Goal: Find specific page/section: Locate a particular part of the current website

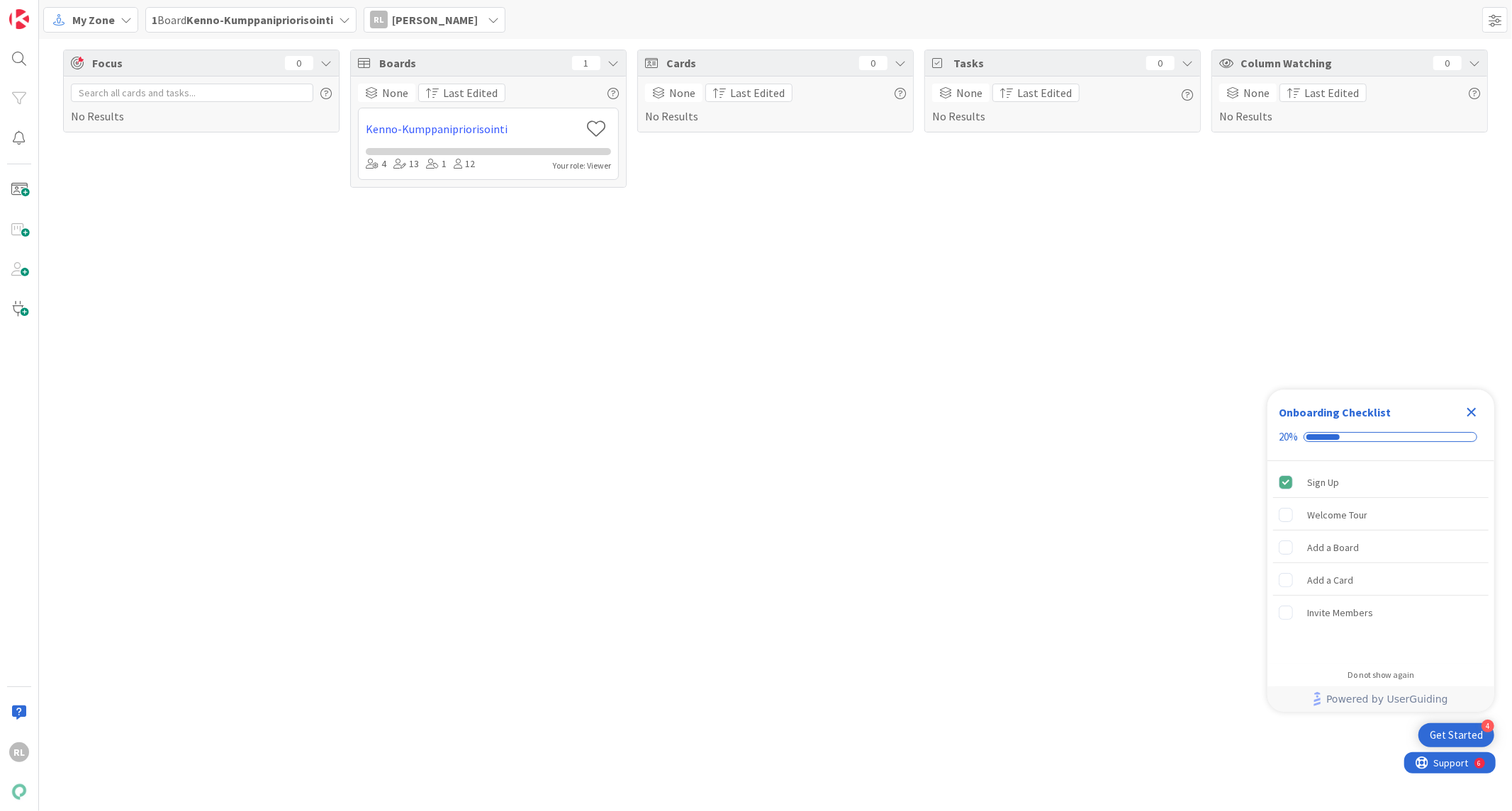
click at [229, 16] on b "Kenno-Kumppanipriorisointi" at bounding box center [260, 20] width 147 height 14
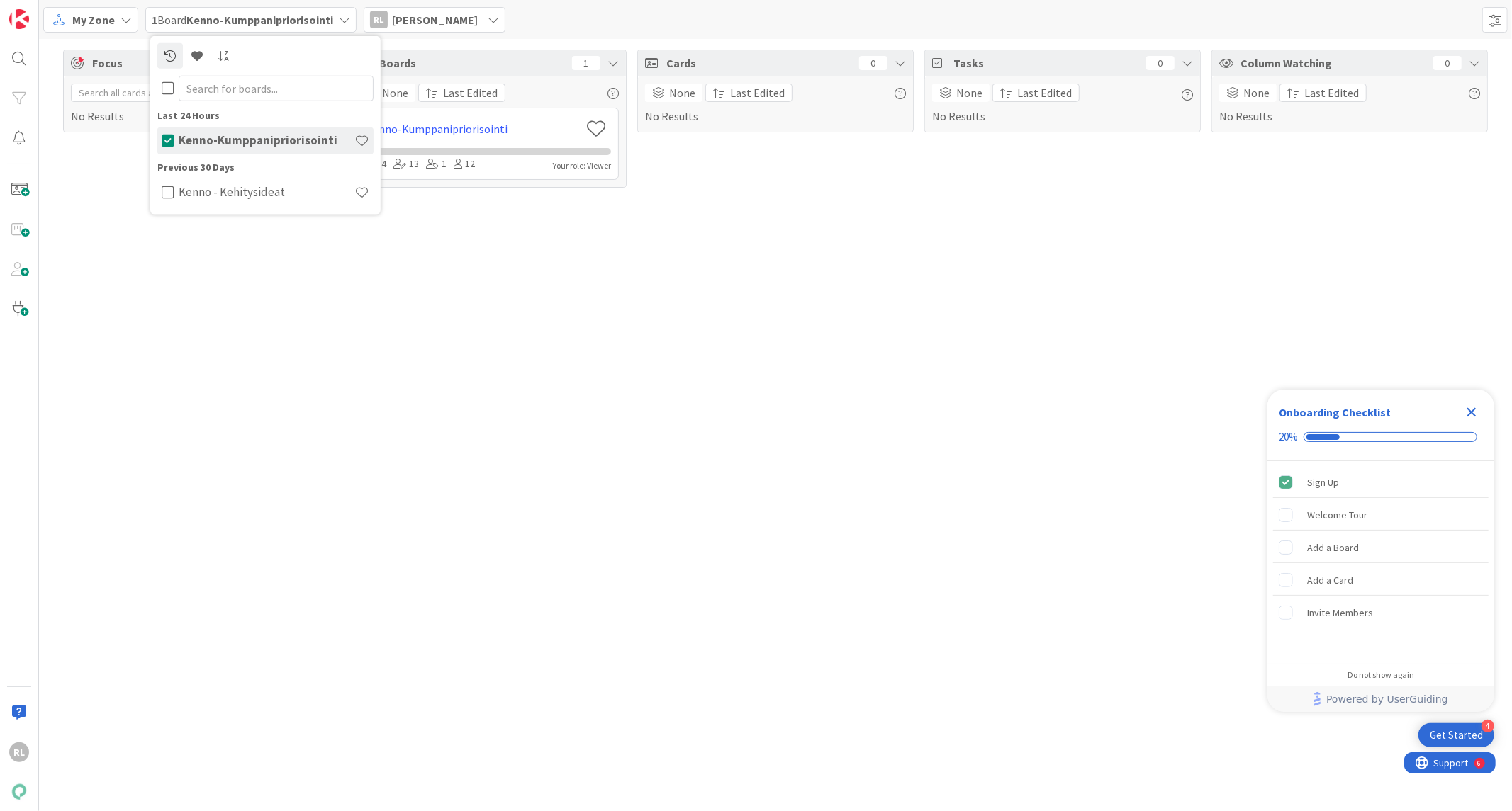
click at [229, 17] on b "Kenno-Kumppanipriorisointi" at bounding box center [260, 20] width 147 height 14
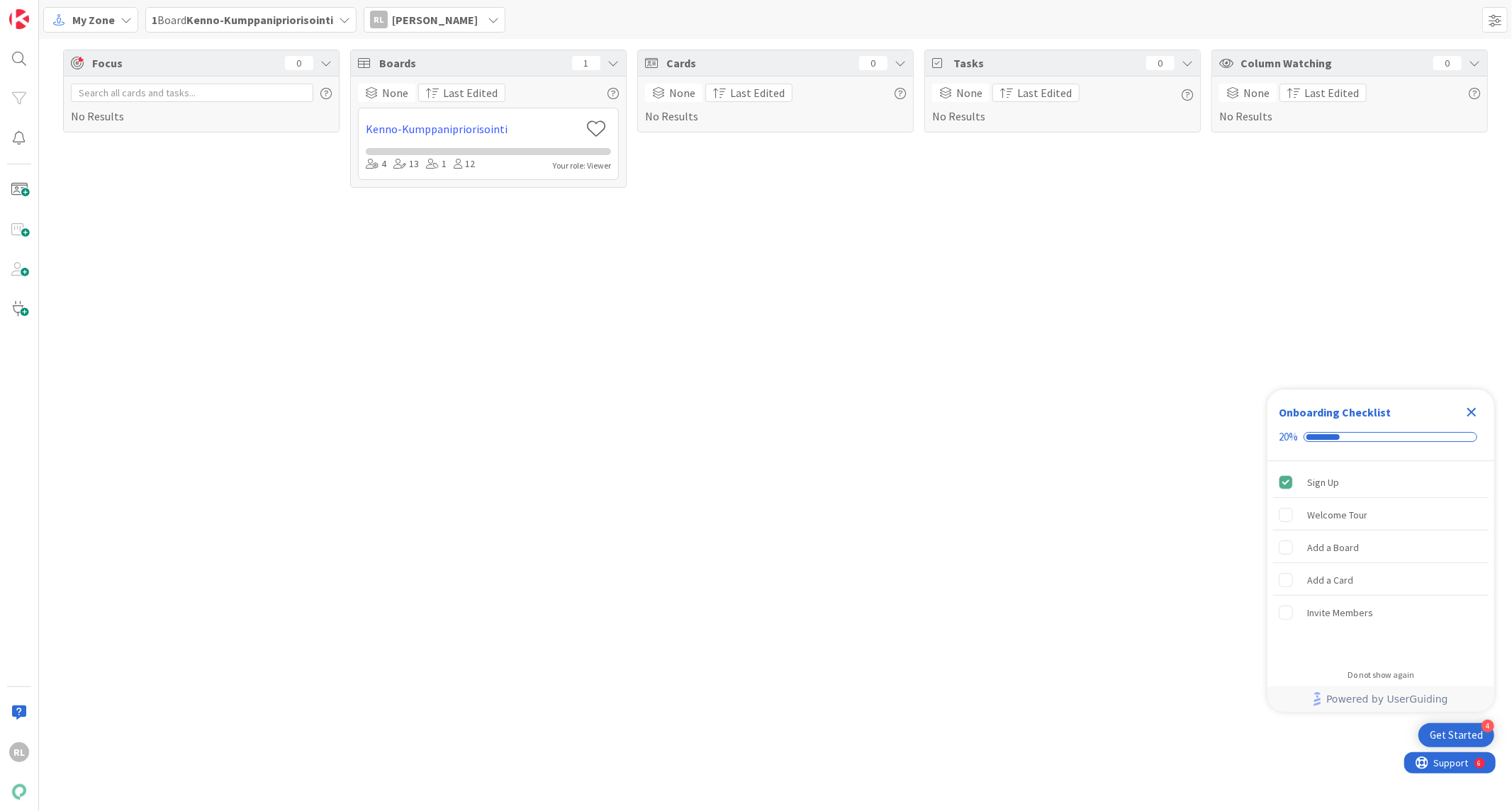
click at [422, 16] on span "[PERSON_NAME]" at bounding box center [435, 20] width 85 height 17
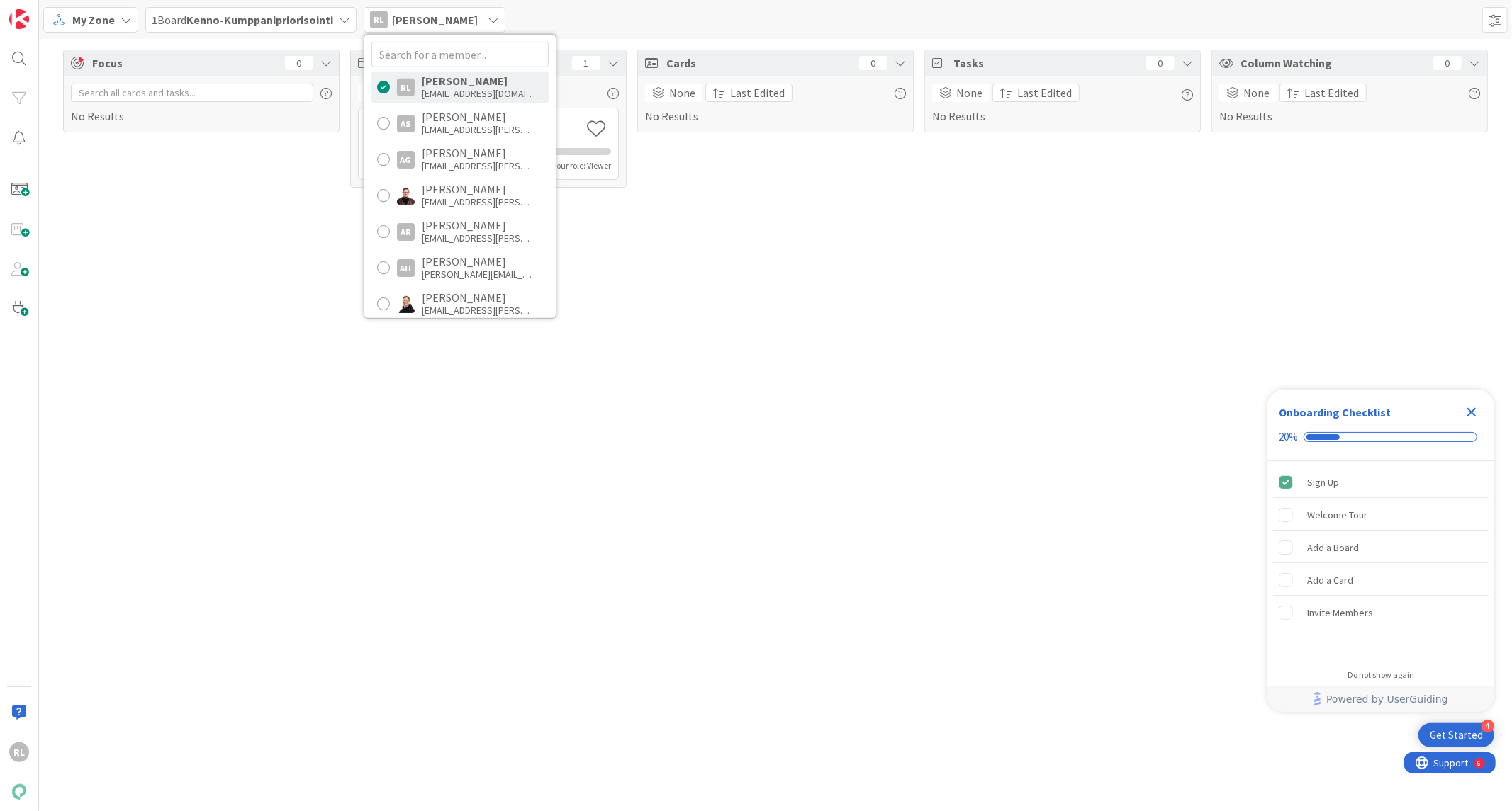
click at [380, 85] on div at bounding box center [383, 87] width 12 height 12
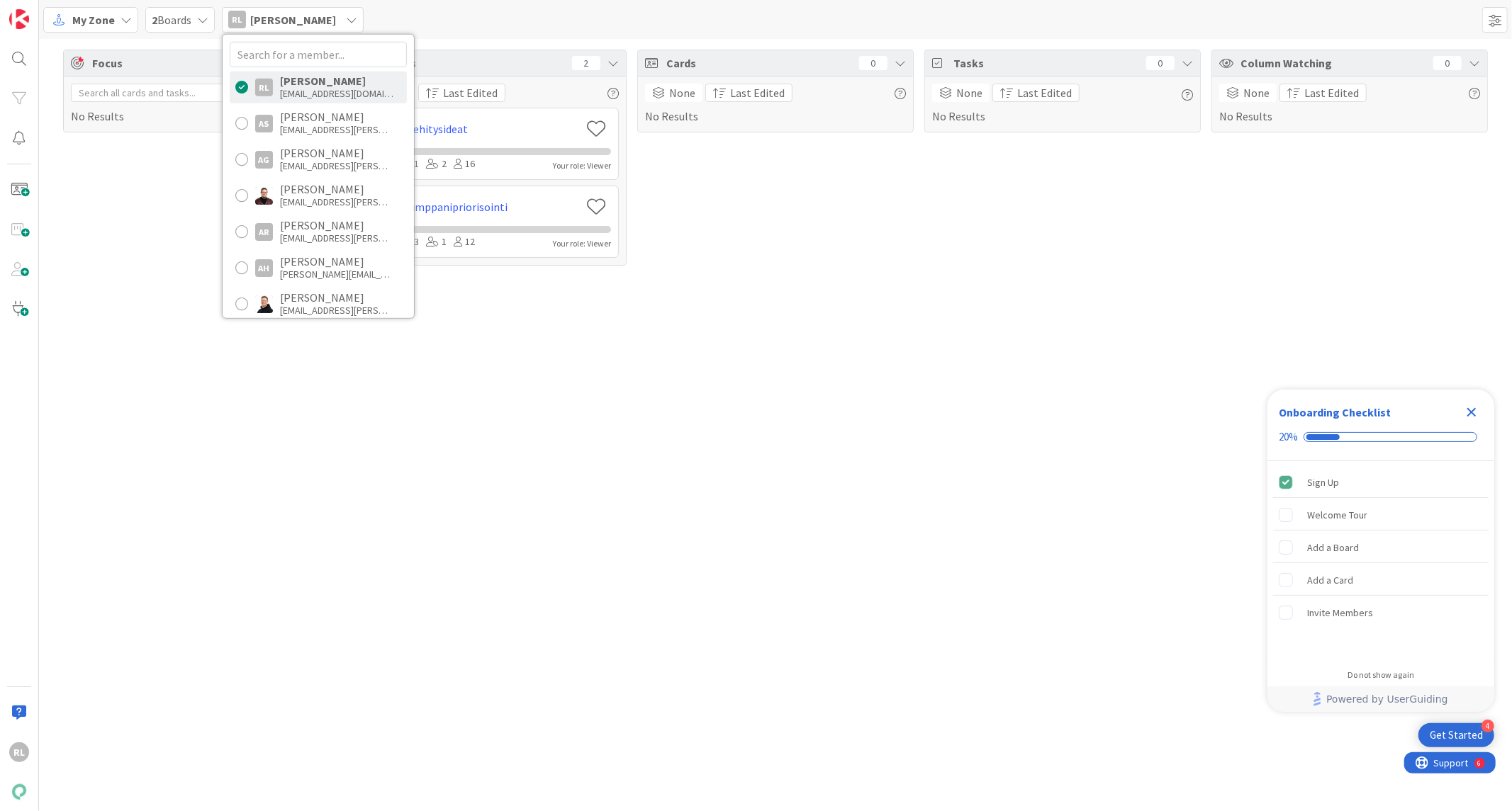
click at [238, 87] on div at bounding box center [242, 87] width 12 height 12
click at [22, 197] on span at bounding box center [20, 190] width 28 height 28
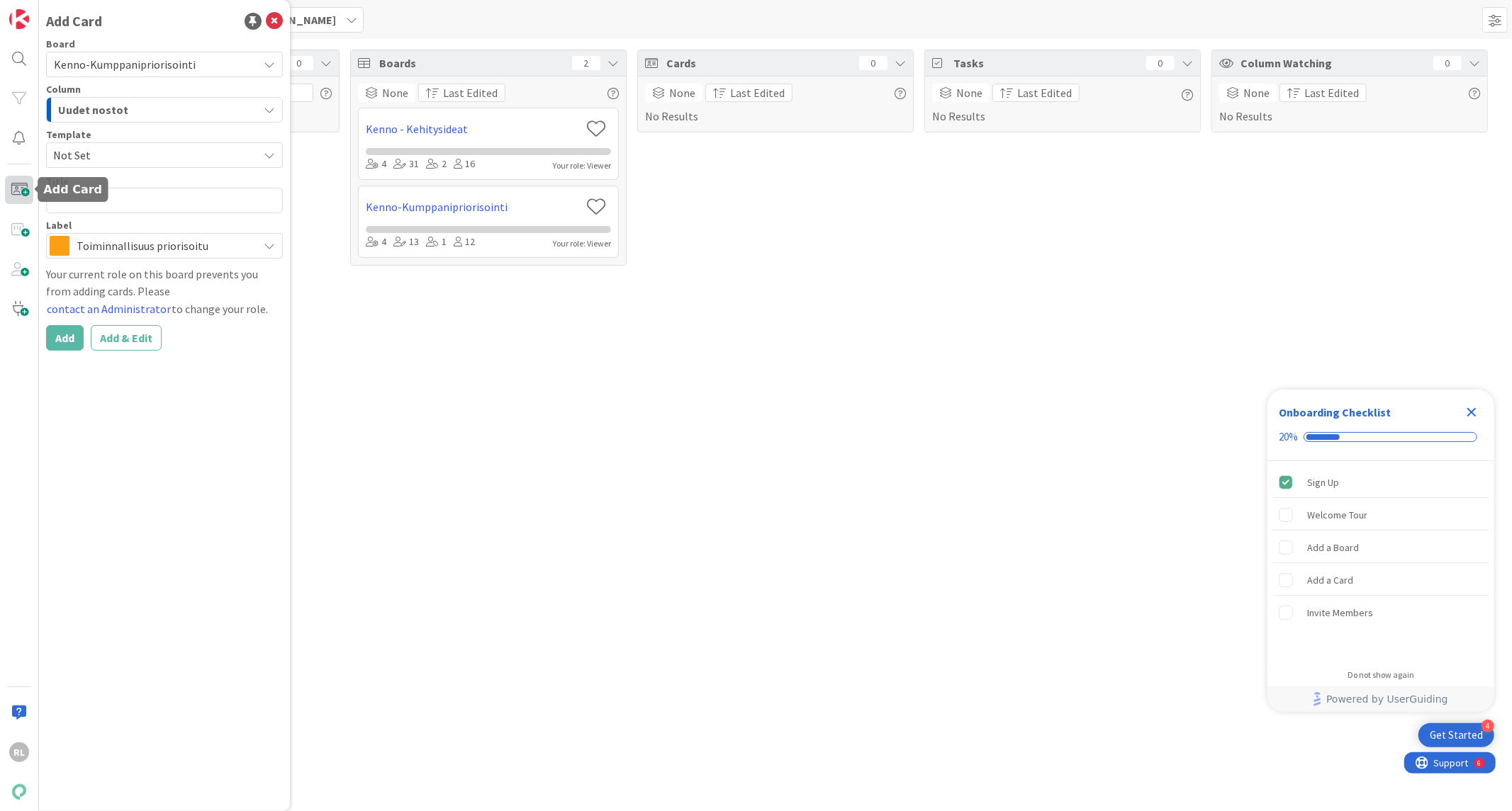
click at [22, 189] on span at bounding box center [20, 190] width 28 height 28
click at [653, 434] on div "Focus 0 No Results Boards 2 None Last Edited [PERSON_NAME] 4 31 2 16 Your role:…" at bounding box center [776, 425] width 1473 height 773
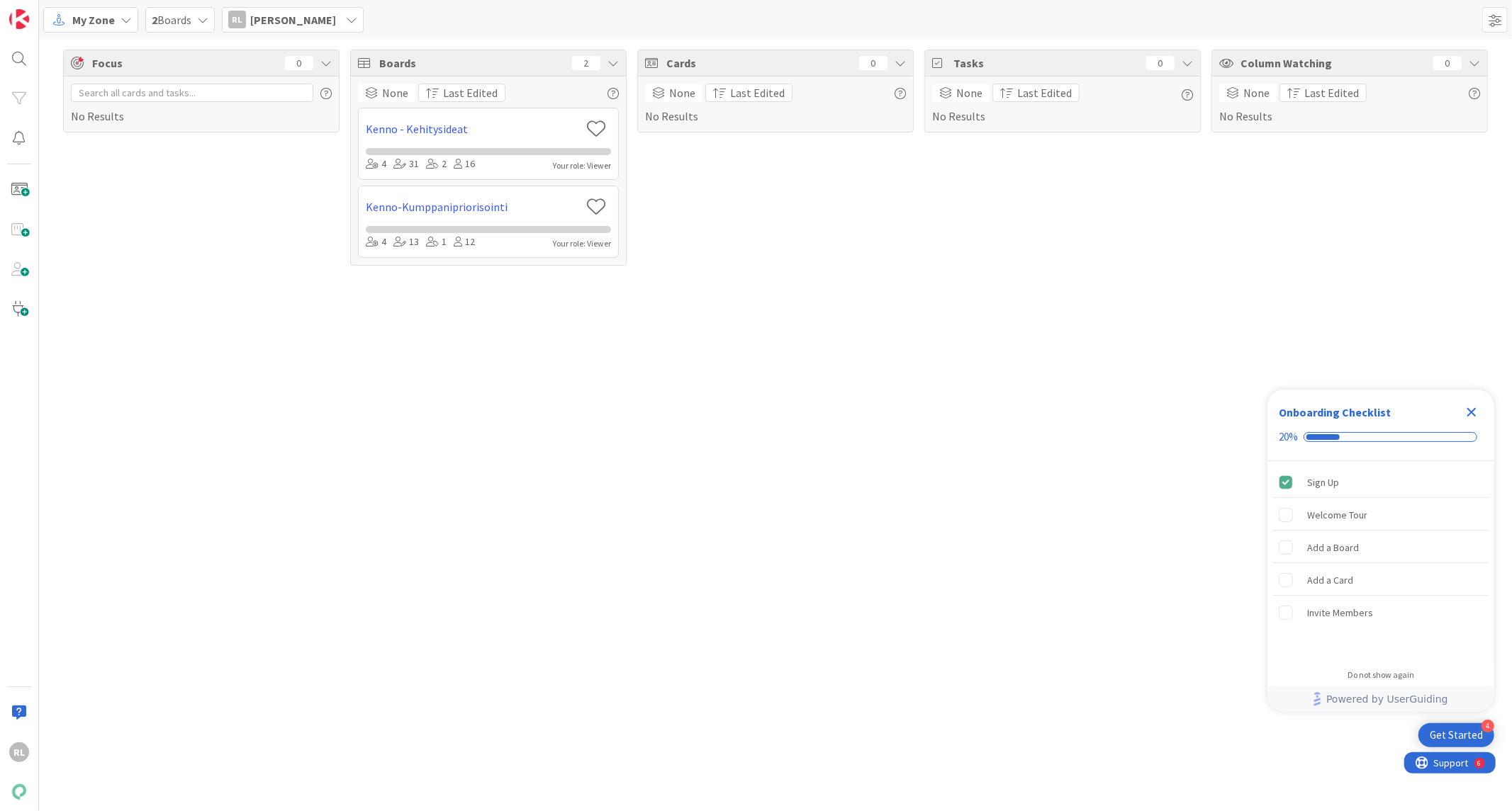
click at [110, 61] on span "Focus" at bounding box center [183, 62] width 181 height 17
click at [103, 61] on span "Focus" at bounding box center [183, 62] width 181 height 17
click at [393, 61] on span "Boards" at bounding box center [471, 62] width 186 height 17
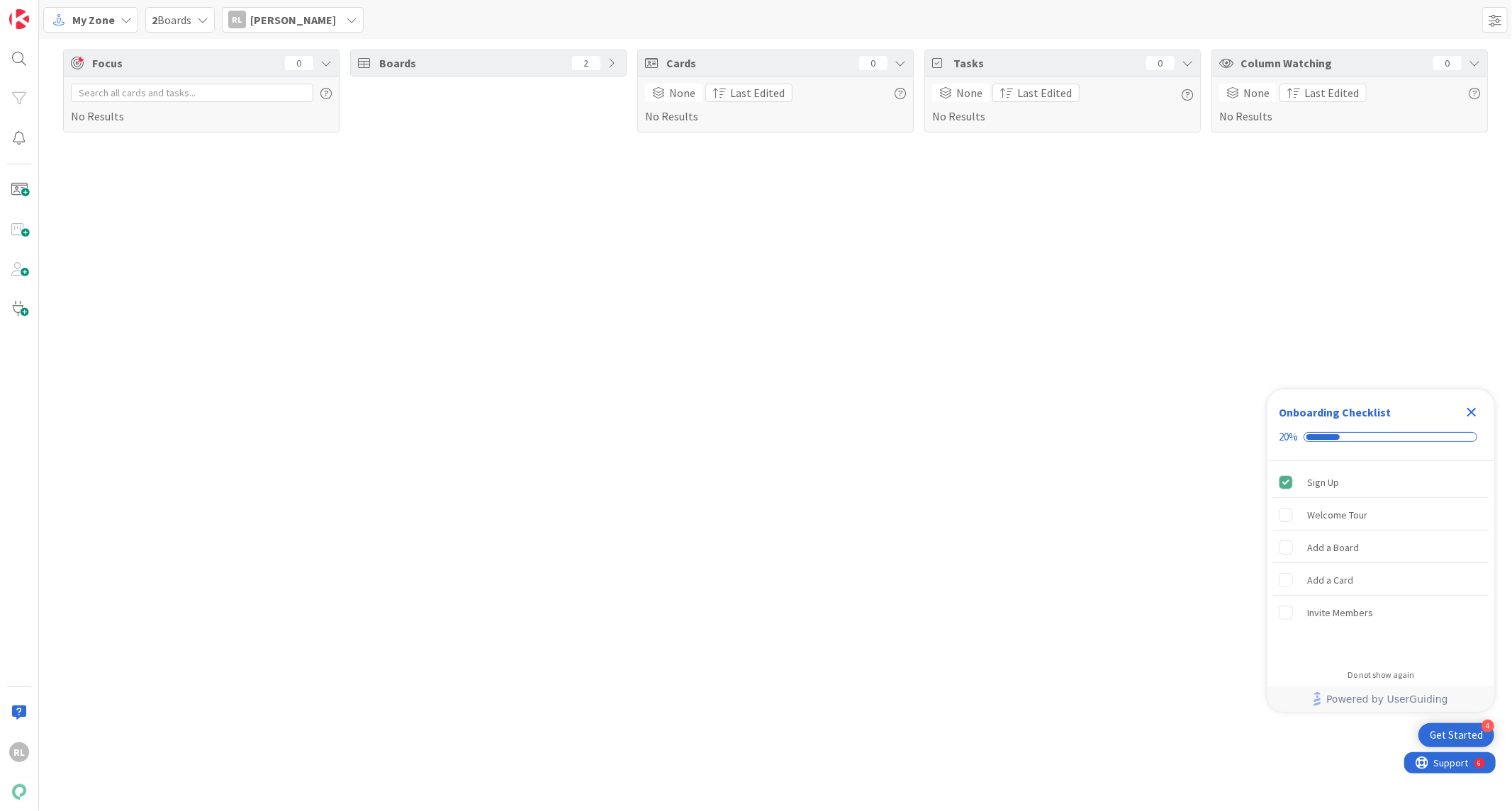
click at [391, 66] on span "Boards" at bounding box center [471, 62] width 186 height 17
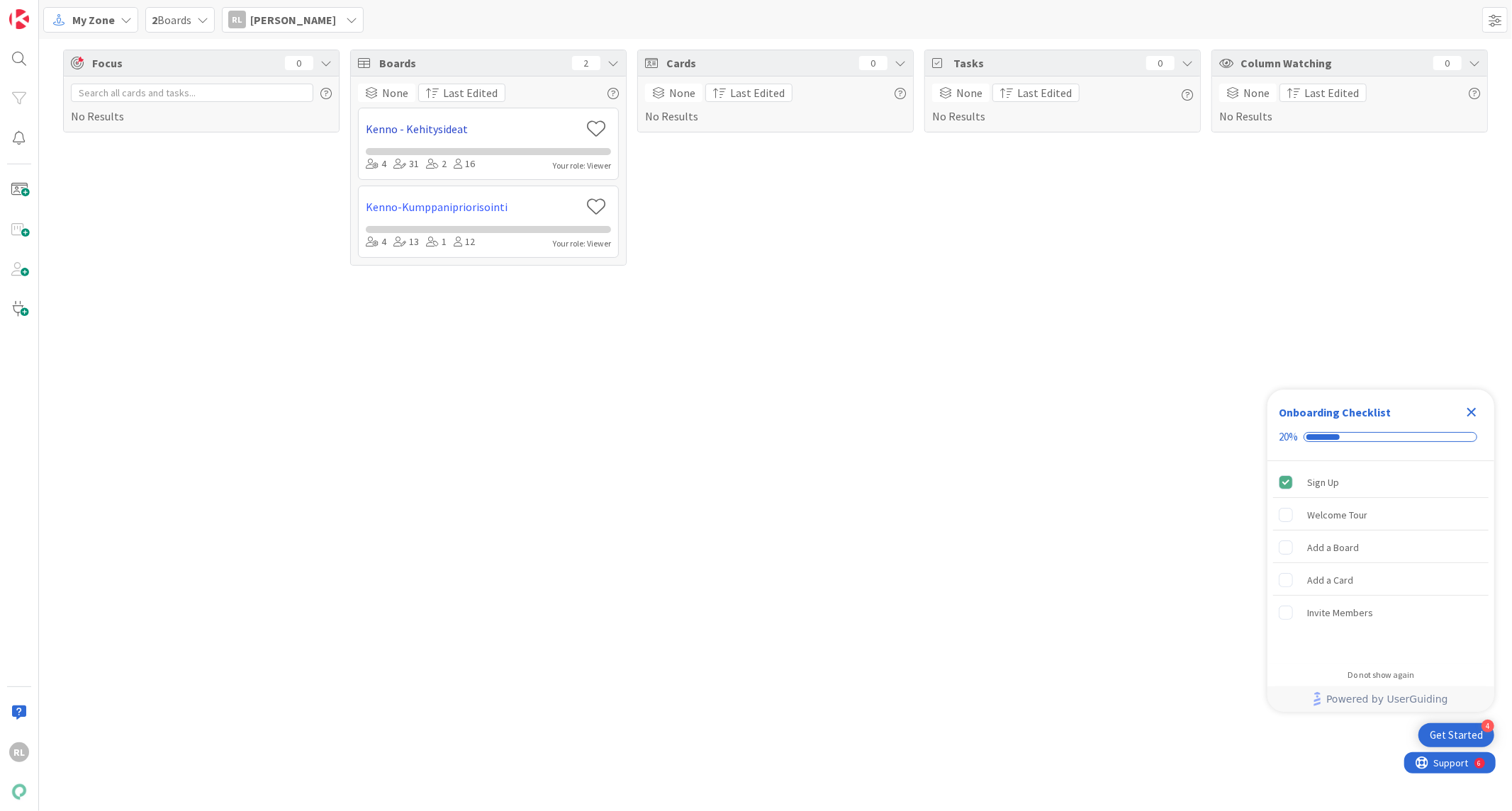
click at [396, 128] on link "Kenno - Kehitysideat" at bounding box center [472, 128] width 214 height 17
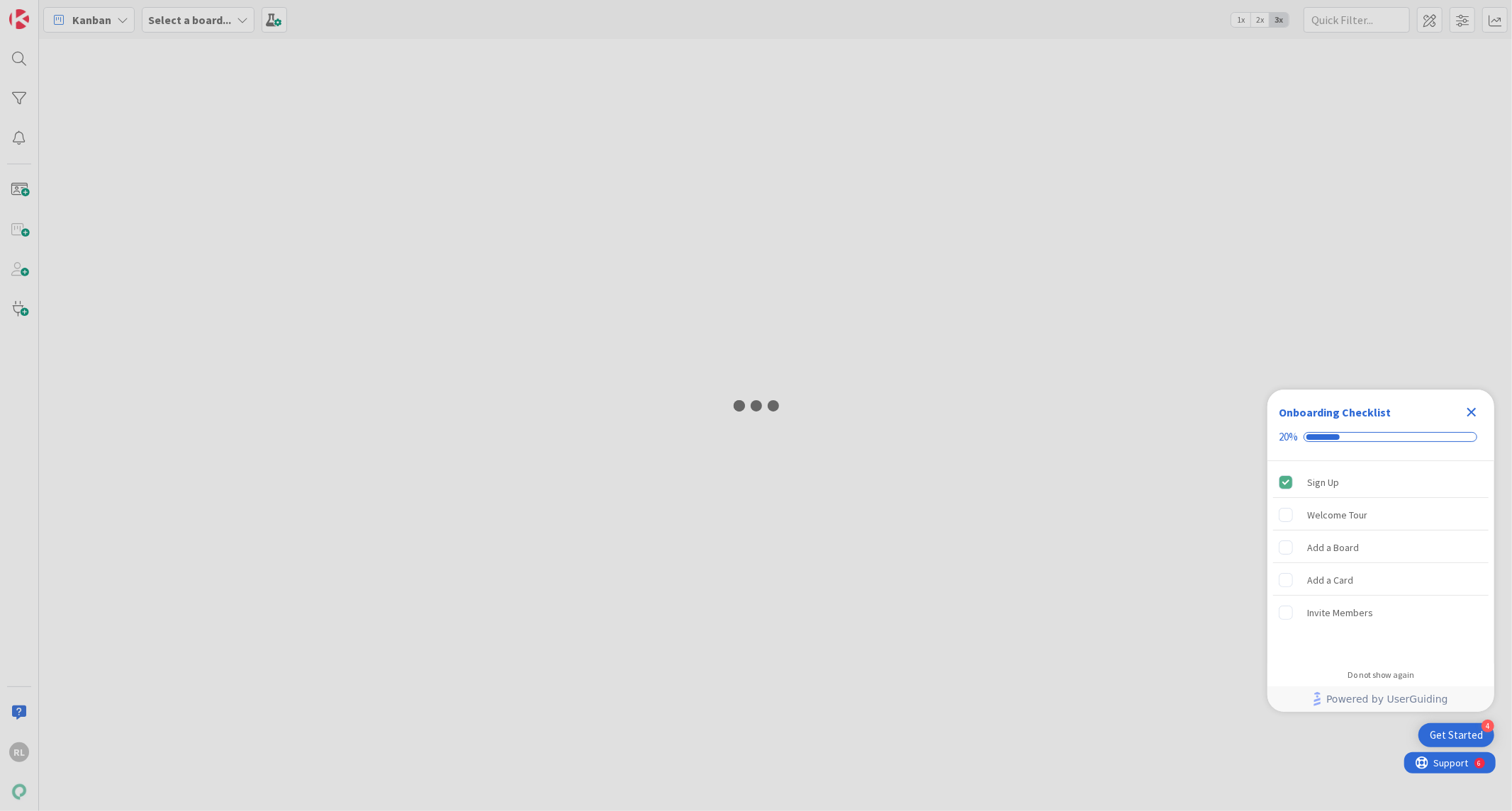
type input "23175"
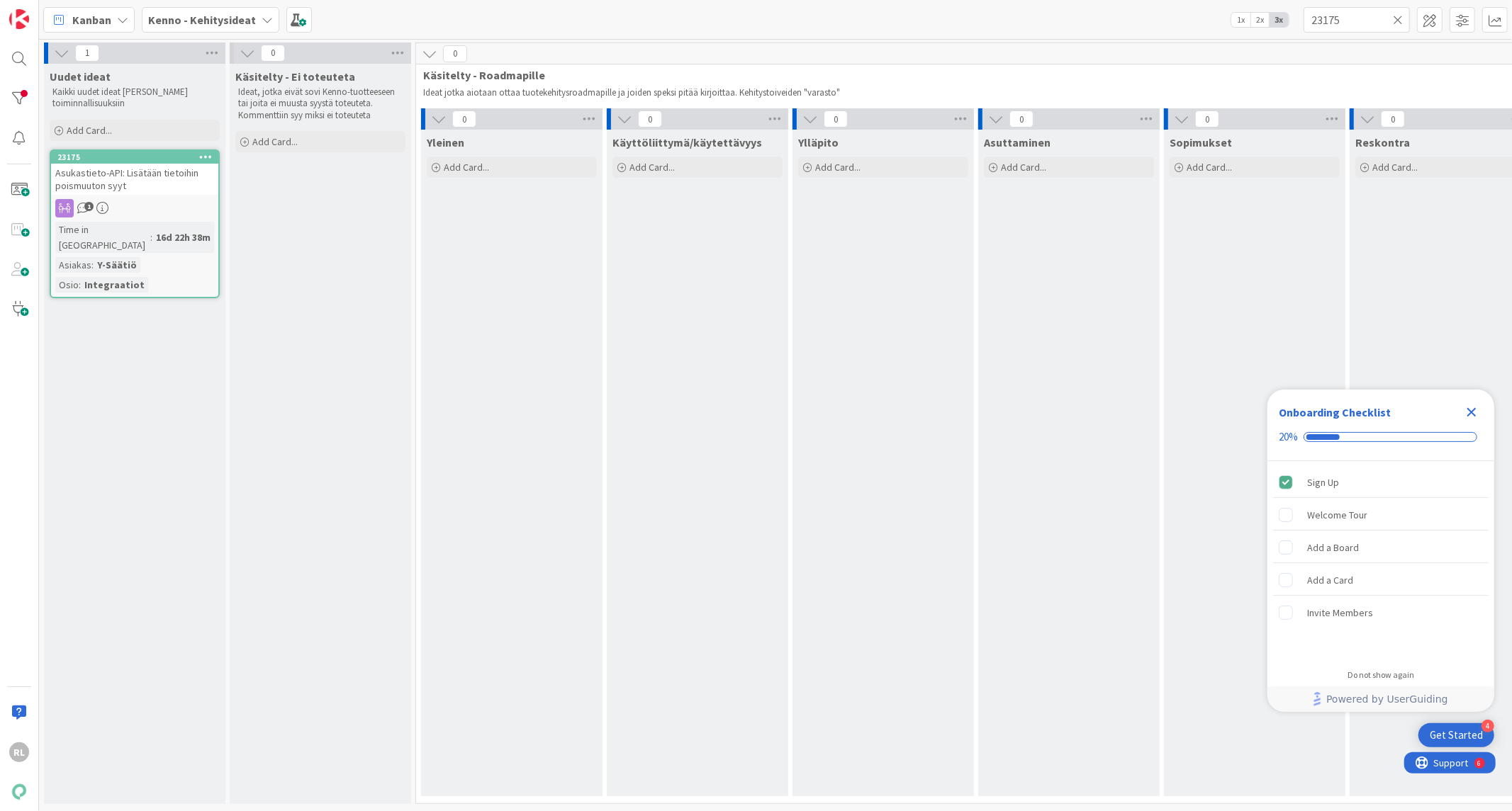
click at [1471, 412] on icon "Close Checklist" at bounding box center [1472, 413] width 9 height 9
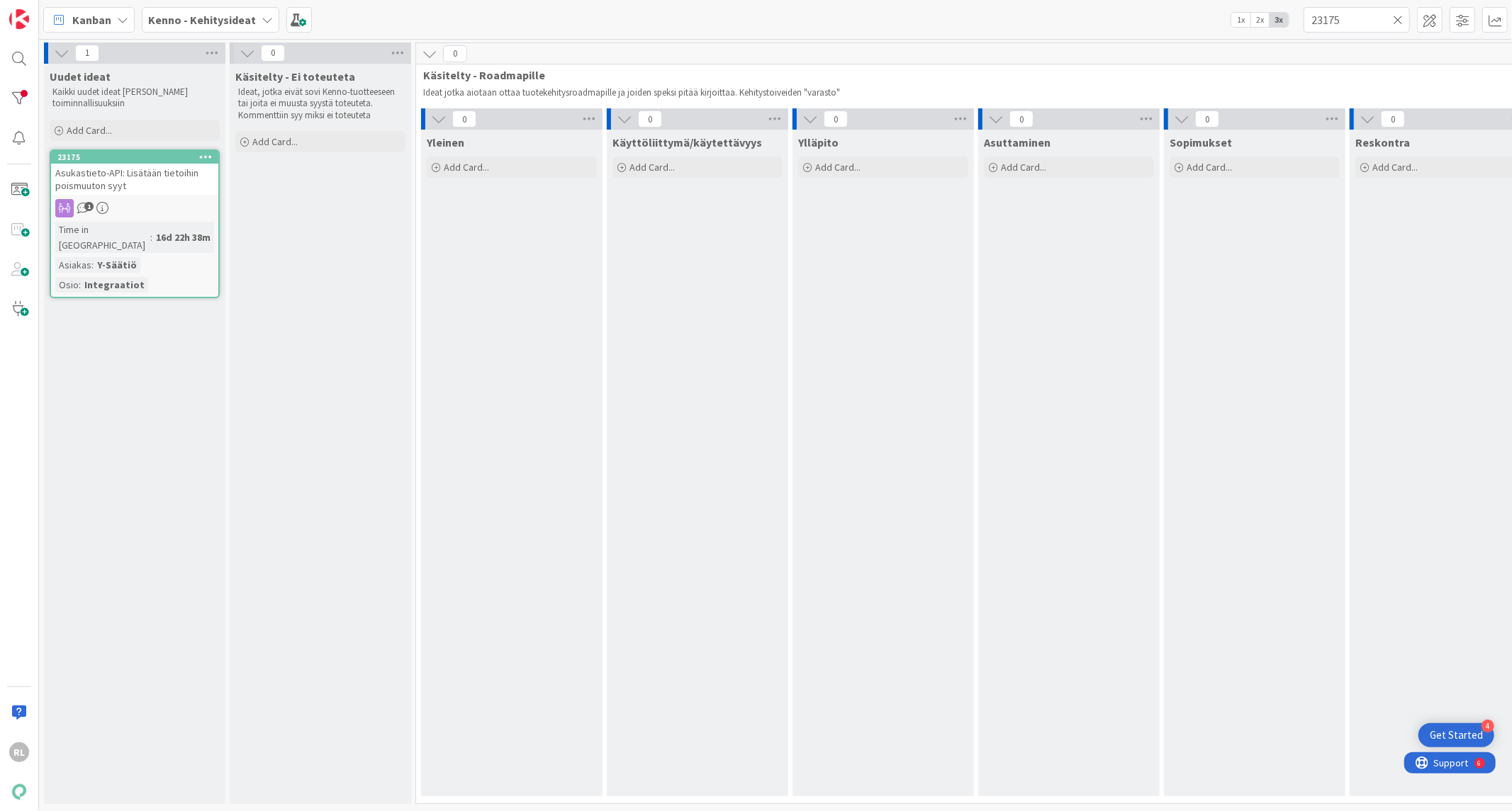
click at [1394, 20] on icon at bounding box center [1397, 20] width 10 height 12
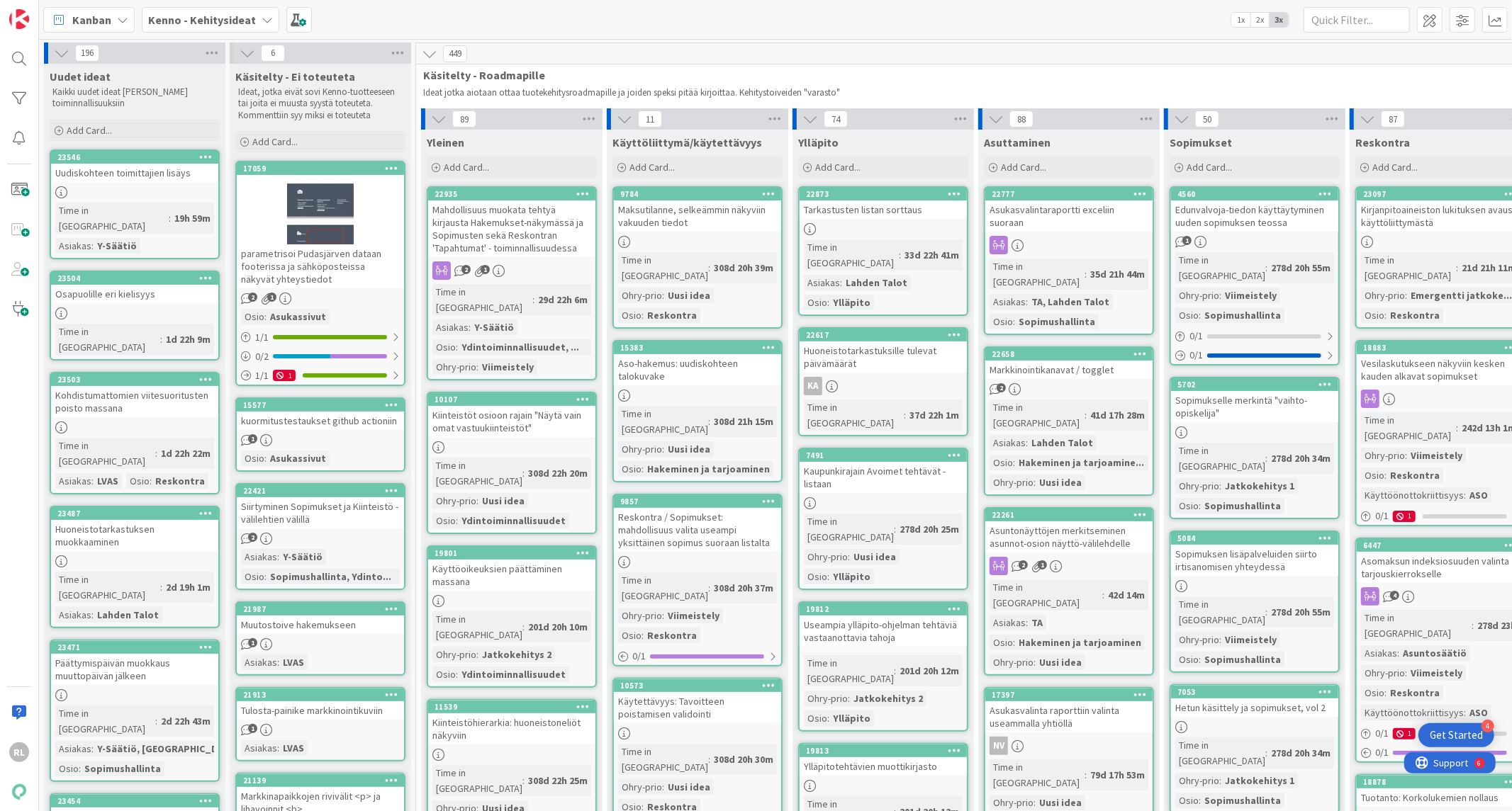
click at [225, 9] on div "Kenno - Kehitysideat" at bounding box center [210, 20] width 138 height 26
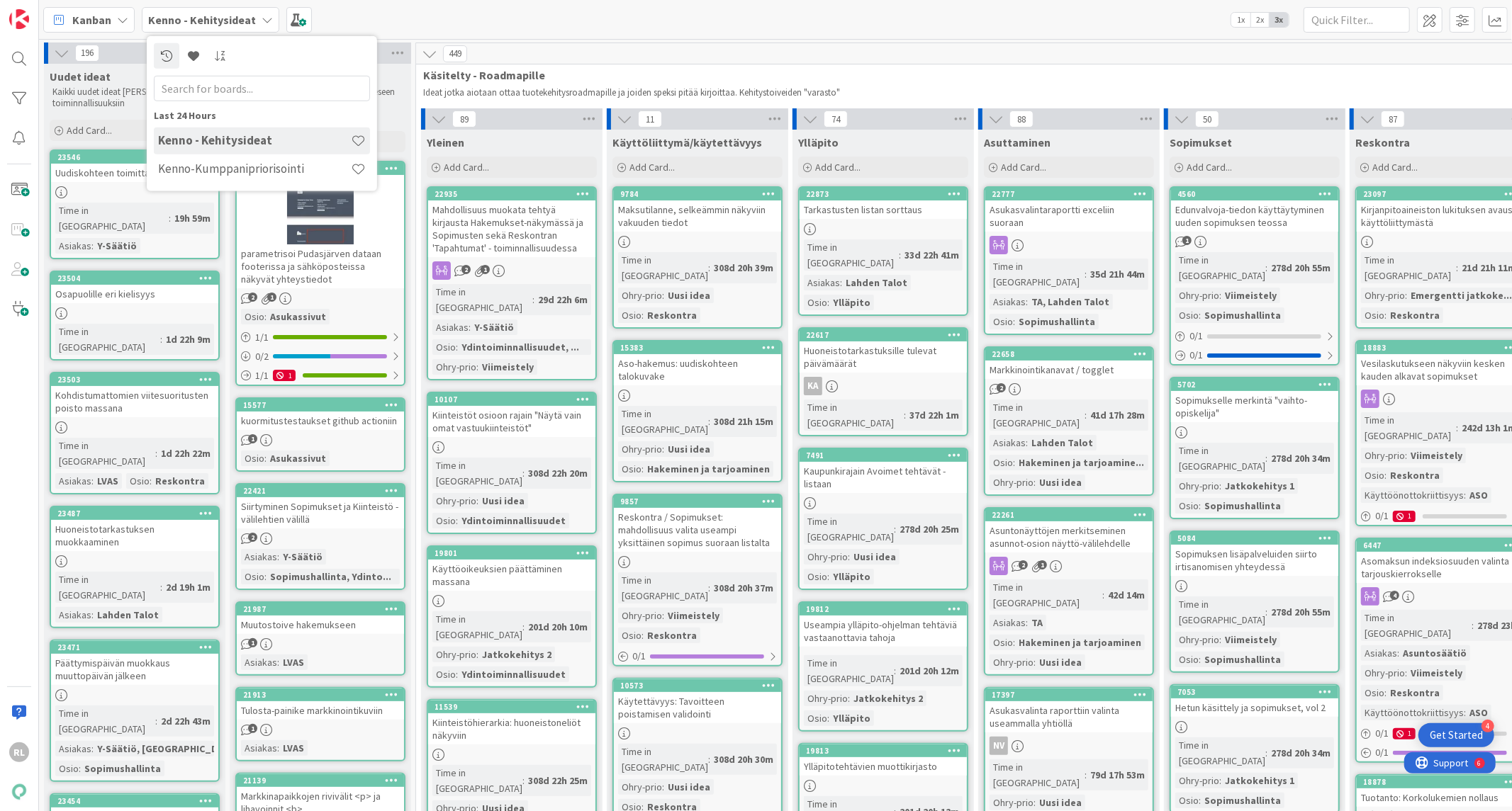
click at [200, 176] on div "Kenno-Kumppanipriorisointi" at bounding box center [261, 169] width 216 height 27
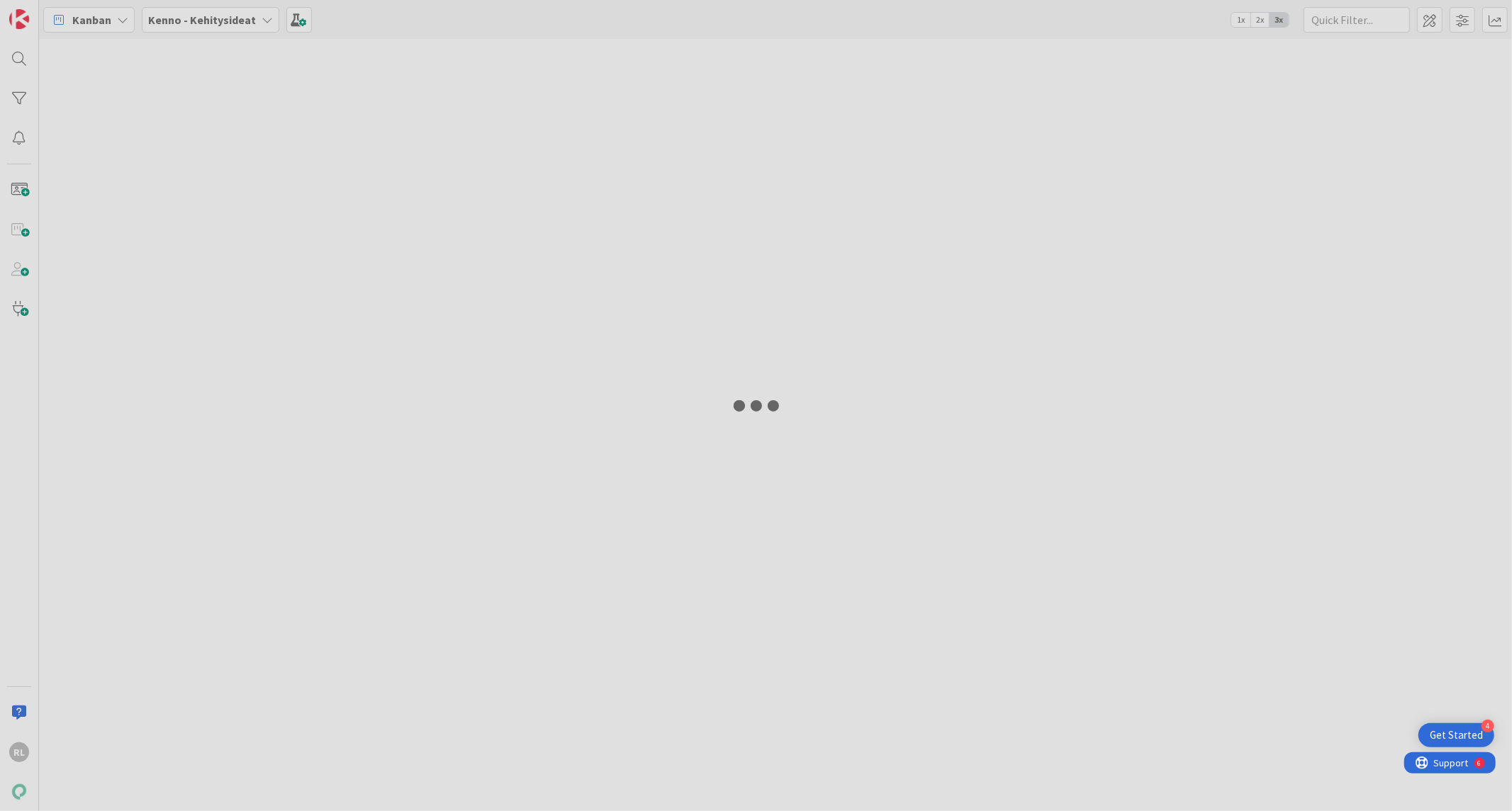
type input "11538"
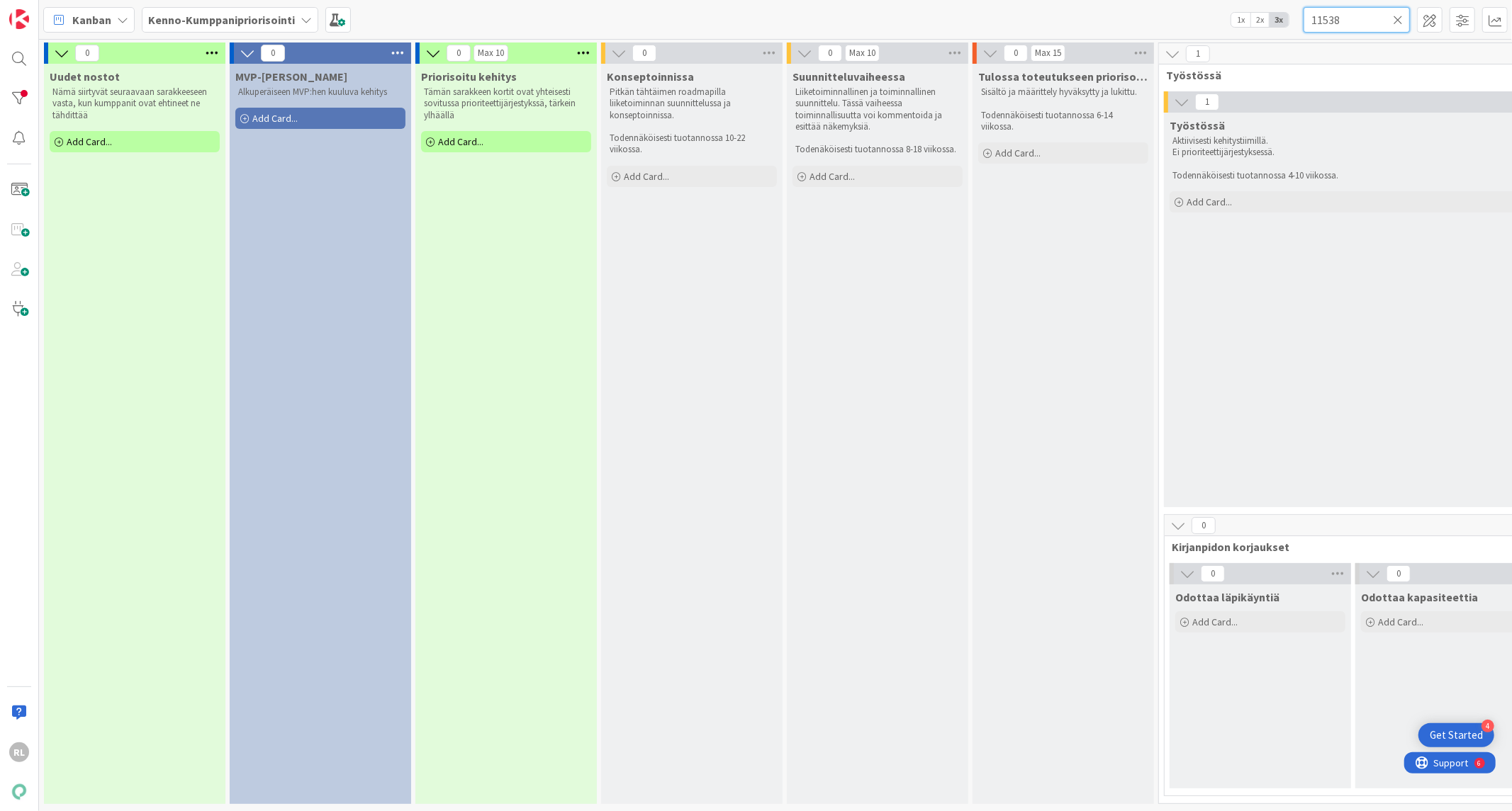
click at [1405, 18] on input "11538" at bounding box center [1356, 20] width 107 height 26
click at [1399, 20] on icon at bounding box center [1397, 20] width 10 height 12
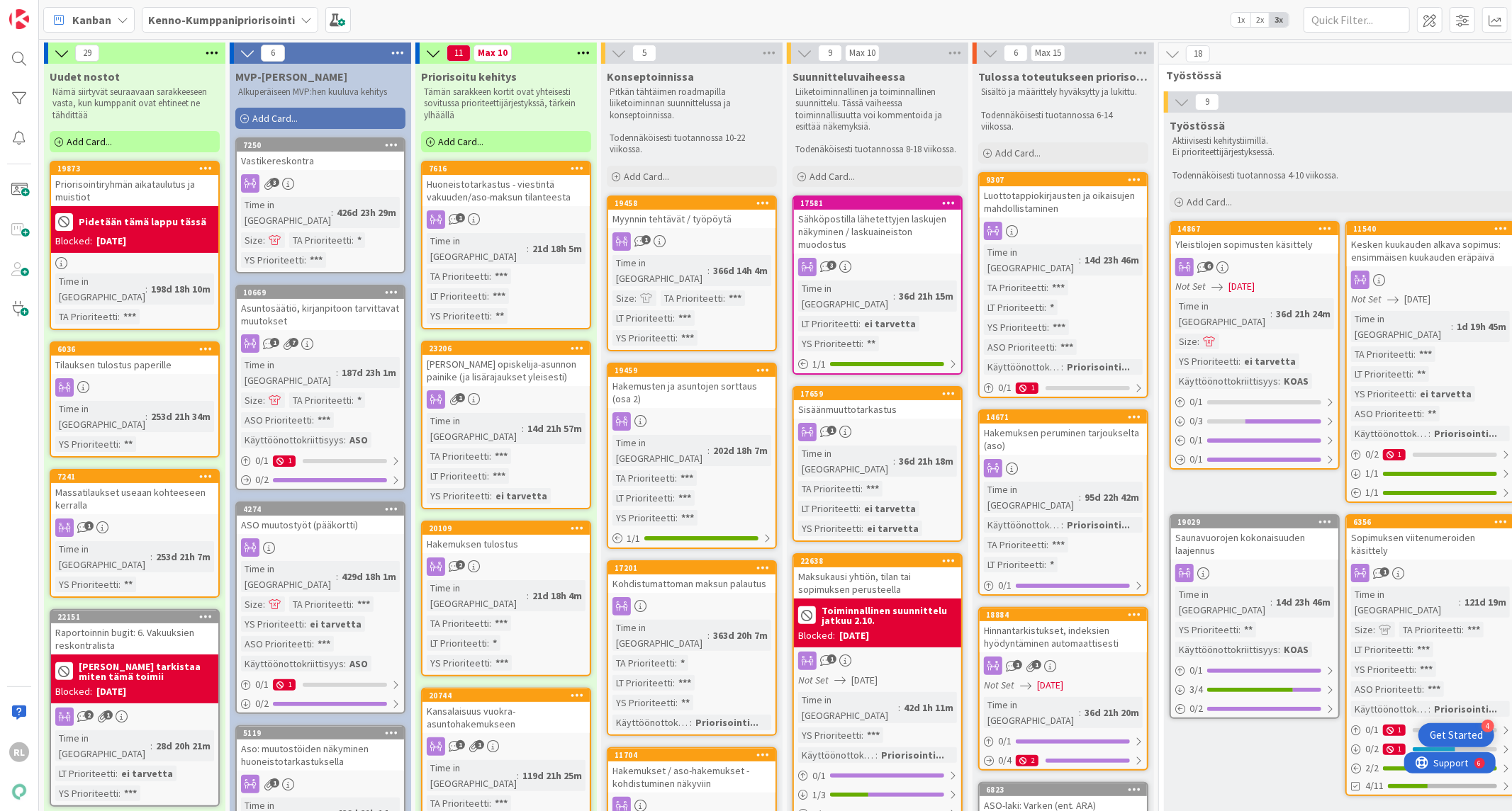
click at [93, 623] on div "Raportoinnin bugit: 6. Vakuuksien reskontralista" at bounding box center [134, 638] width 167 height 31
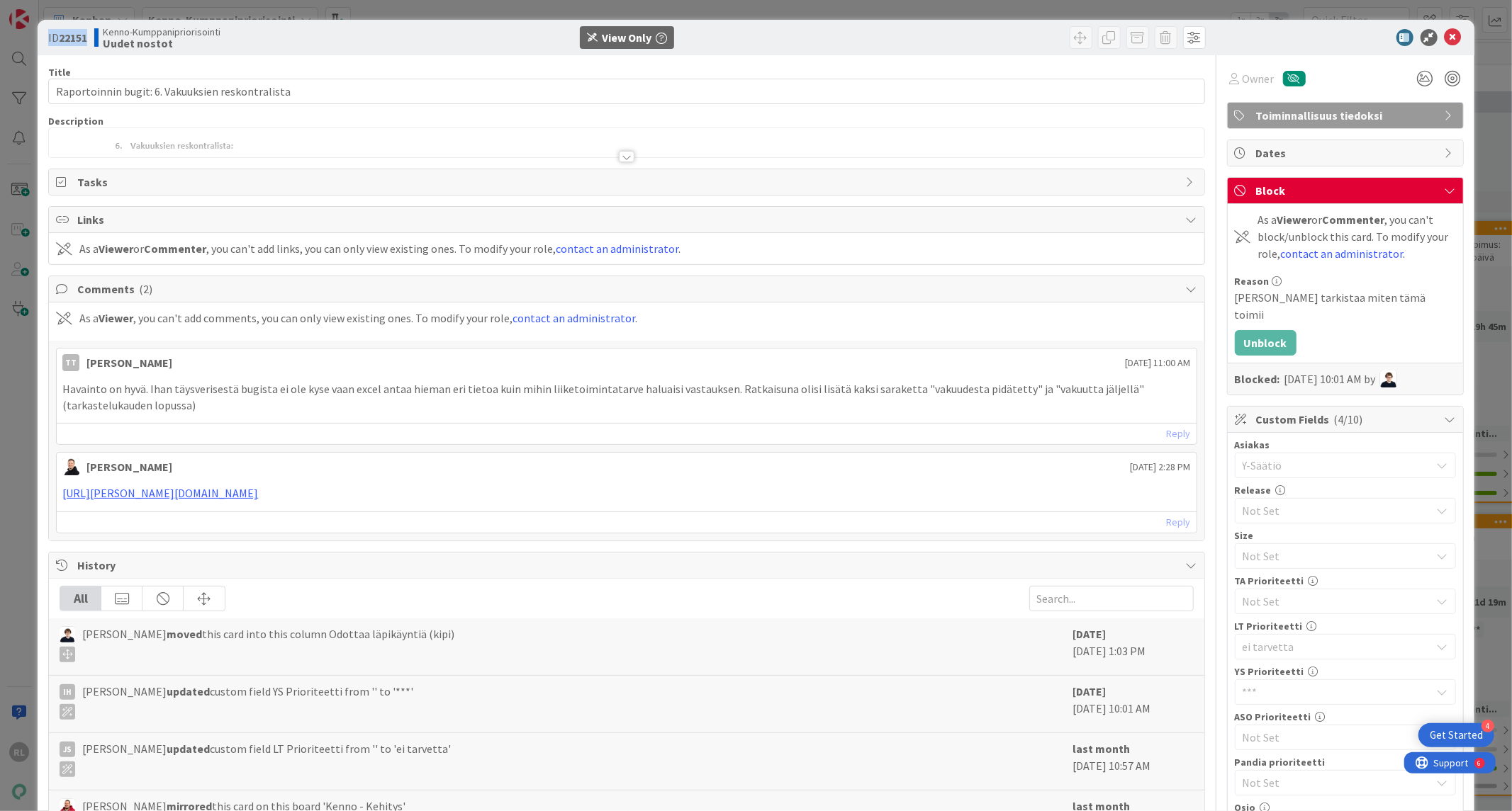
drag, startPoint x: 50, startPoint y: 33, endPoint x: 98, endPoint y: 33, distance: 48.0
click at [98, 33] on div "ID 22151 Kenno-Kumppanipriorisointi Uudet nostot" at bounding box center [238, 36] width 381 height 22
copy span "ID 22151"
click at [43, 107] on div "ID 22151 Kenno-Kumppanipriorisointi Uudet nostot View Only Title 48 / 128 Rapor…" at bounding box center [755, 618] width 1436 height 1197
